Goal: Task Accomplishment & Management: Manage account settings

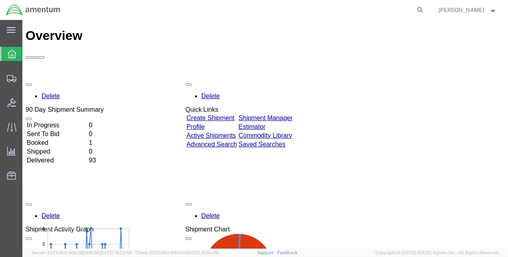
click at [66, 121] on td "In Progress" at bounding box center [56, 125] width 61 height 8
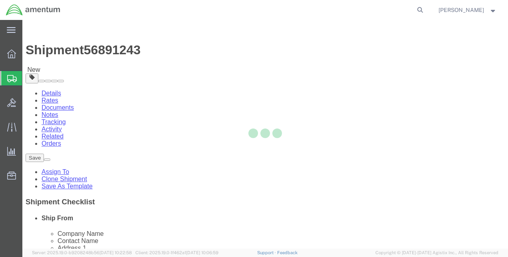
select select "42675"
select select
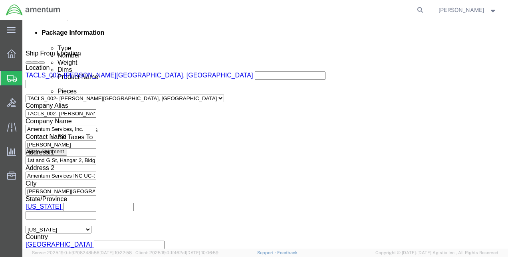
scroll to position [479, 0]
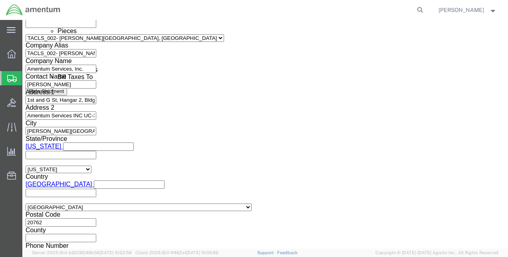
click button "Rate Shipment"
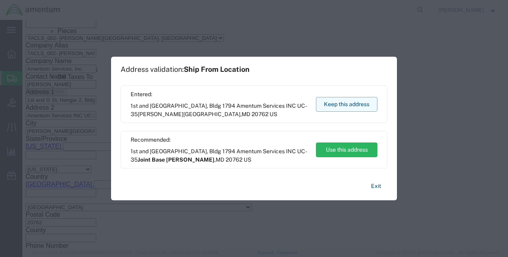
click at [333, 103] on button "Keep this address" at bounding box center [346, 104] width 61 height 15
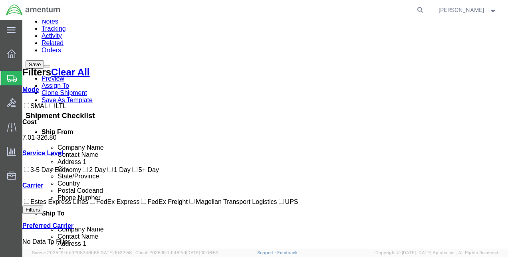
scroll to position [65, 0]
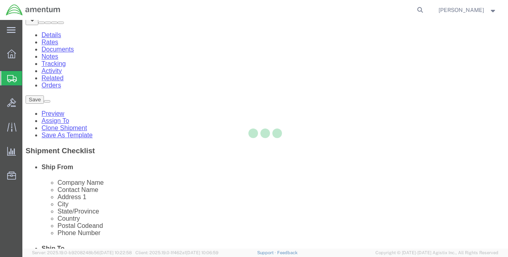
scroll to position [0, 0]
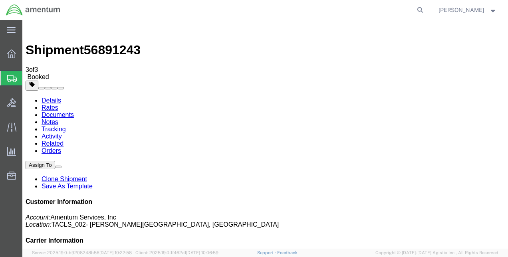
drag, startPoint x: 226, startPoint y: 147, endPoint x: 239, endPoint y: 212, distance: 66.4
